Goal: Find specific page/section: Find specific page/section

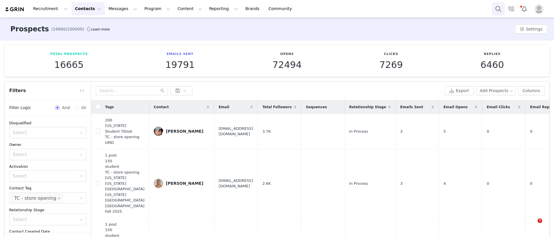
click at [499, 7] on button "Search" at bounding box center [498, 8] width 13 height 13
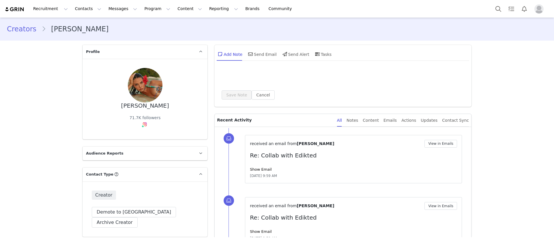
scroll to position [9, 0]
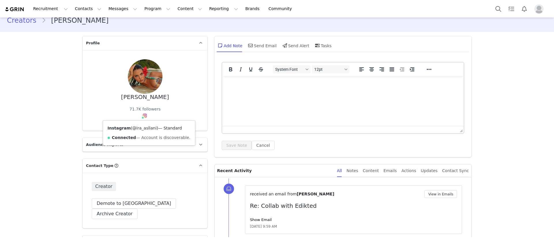
click at [138, 129] on link "@ira_asllani" at bounding box center [144, 128] width 24 height 5
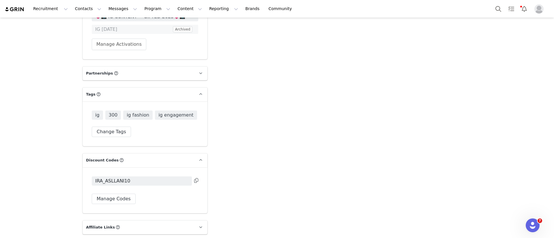
scroll to position [1122, 0]
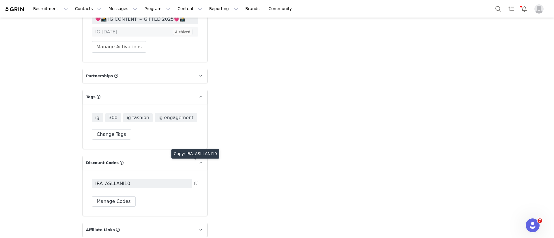
click at [194, 181] on icon at bounding box center [196, 183] width 4 height 5
click at [141, 11] on button "Program Program" at bounding box center [157, 8] width 33 height 13
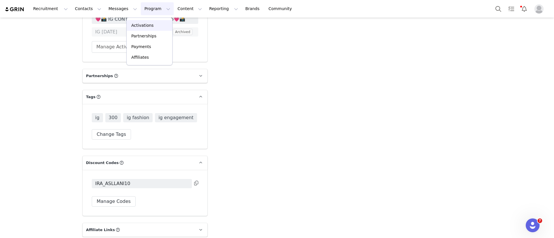
click at [151, 24] on div "Activations" at bounding box center [149, 25] width 39 height 6
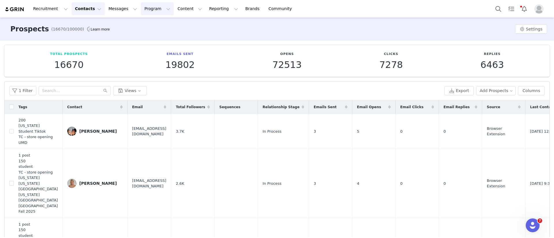
scroll to position [21, 0]
